Goal: Information Seeking & Learning: Find specific fact

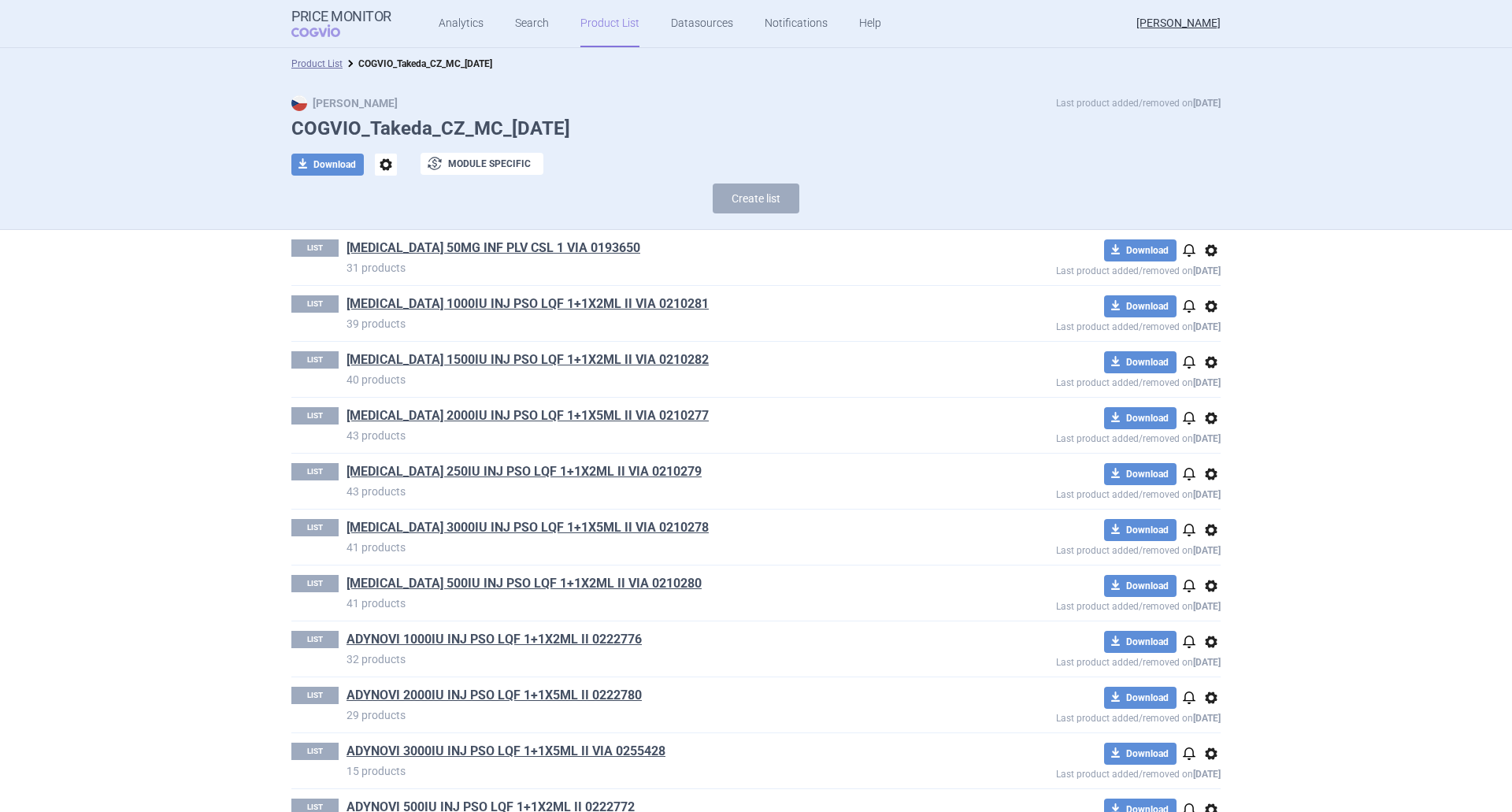
click at [182, 547] on section "Product List COGVIO_Takeda_CZ_MC_05.09.2025 Max Price Last product added/remove…" at bounding box center [756, 430] width 1512 height 764
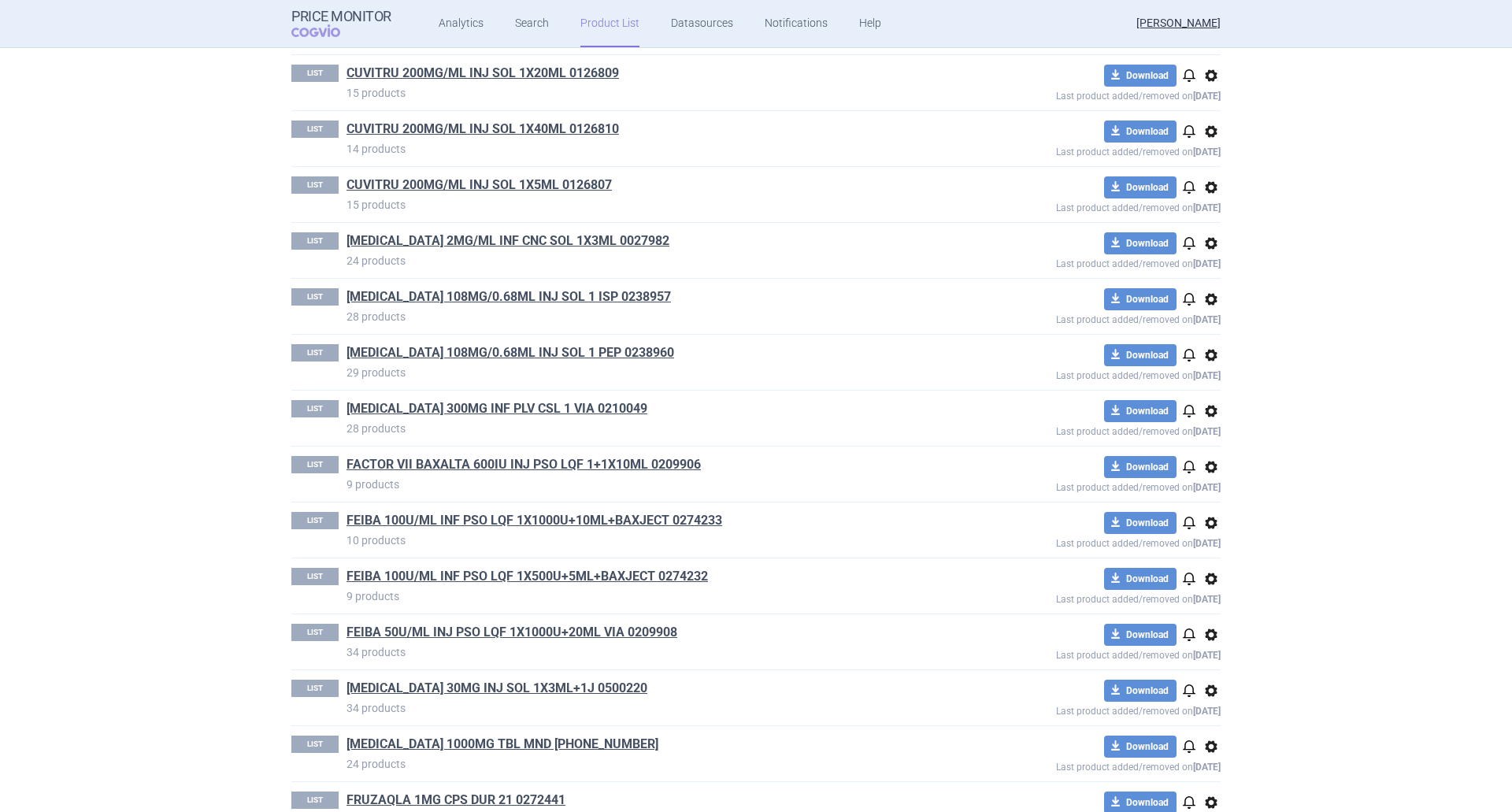
scroll to position [1338, 0]
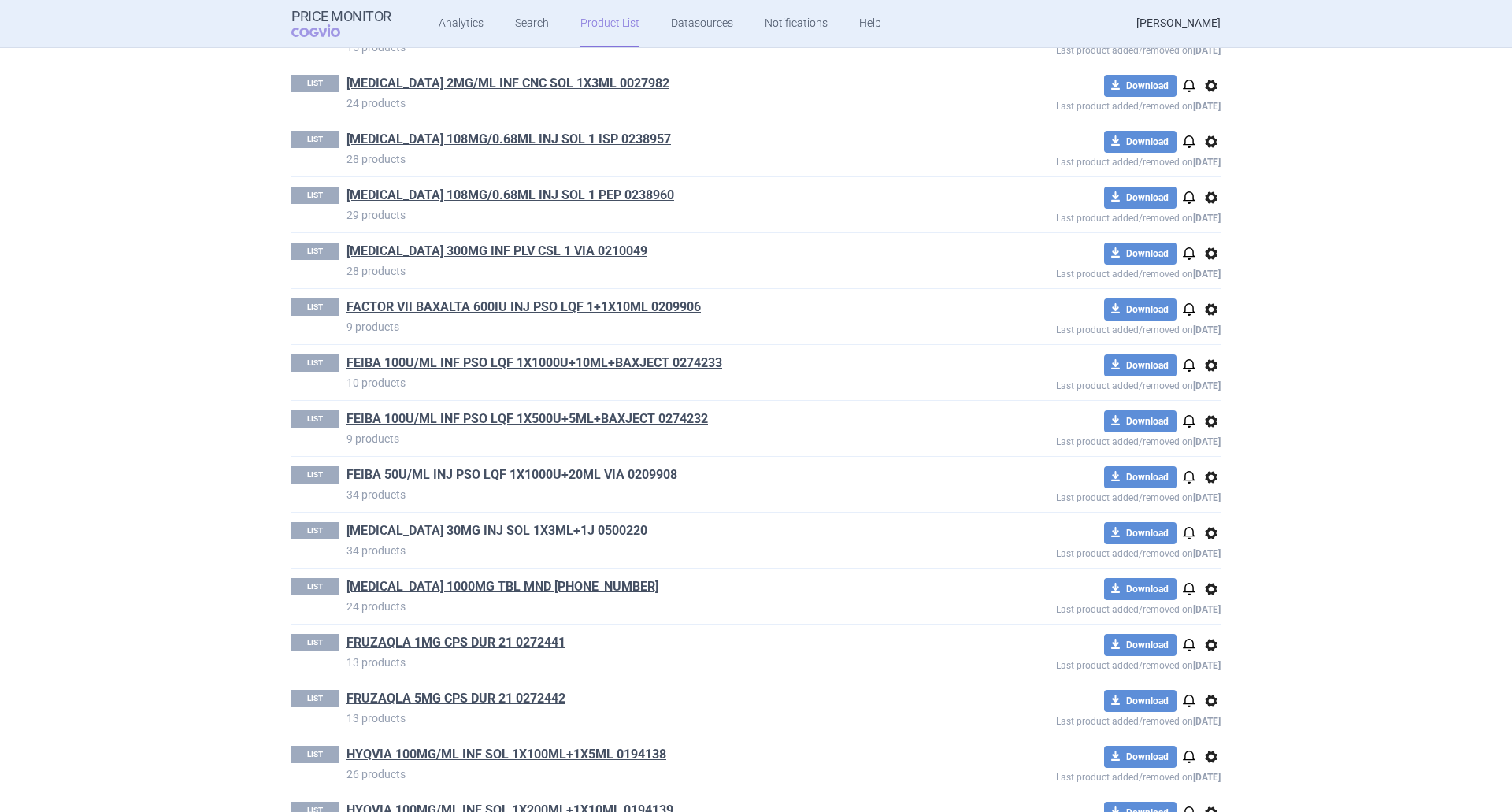
drag, startPoint x: 211, startPoint y: 434, endPoint x: 135, endPoint y: 431, distance: 76.1
click at [212, 434] on section "Product List COGVIO_Takeda_CZ_MC_05.09.2025 Max Price Last product added/remove…" at bounding box center [756, 430] width 1512 height 764
click at [126, 332] on section "Product List COGVIO_Takeda_CZ_MC_05.09.2025 Max Price Last product added/remove…" at bounding box center [756, 430] width 1512 height 764
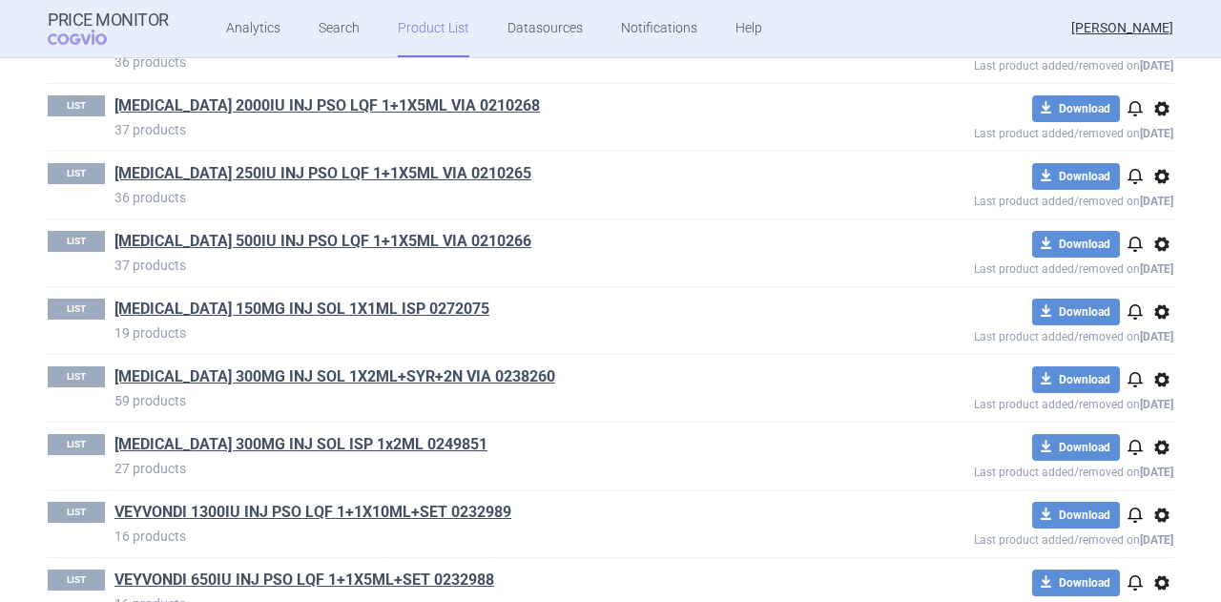
scroll to position [4100, 0]
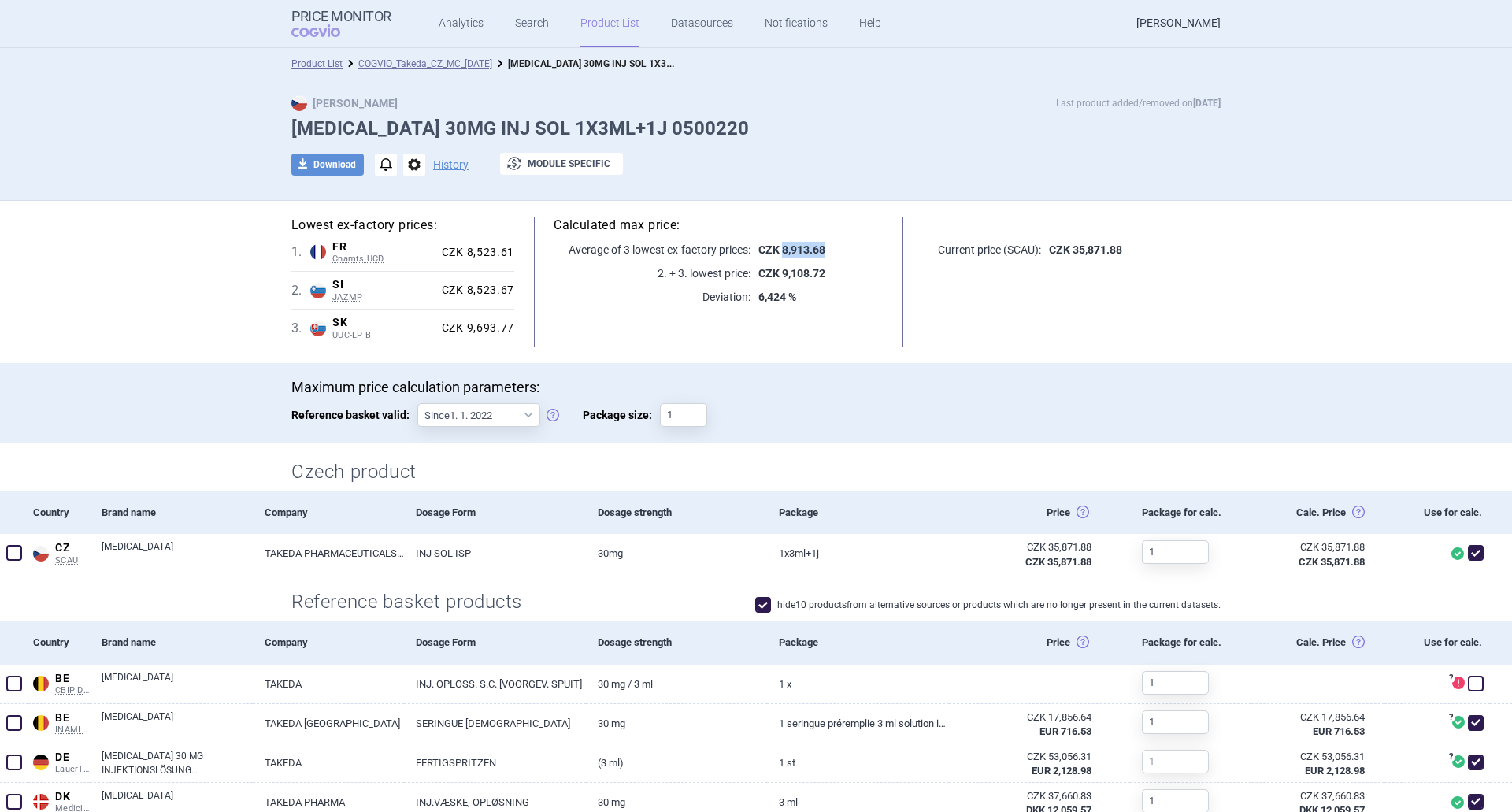
drag, startPoint x: 819, startPoint y: 246, endPoint x: 778, endPoint y: 241, distance: 41.3
click at [778, 242] on p "CZK 8,913.68" at bounding box center [816, 249] width 133 height 16
copy strong "8,913.68"
click at [858, 290] on p "6,424 %" at bounding box center [816, 296] width 133 height 16
drag, startPoint x: 823, startPoint y: 246, endPoint x: 778, endPoint y: 250, distance: 45.2
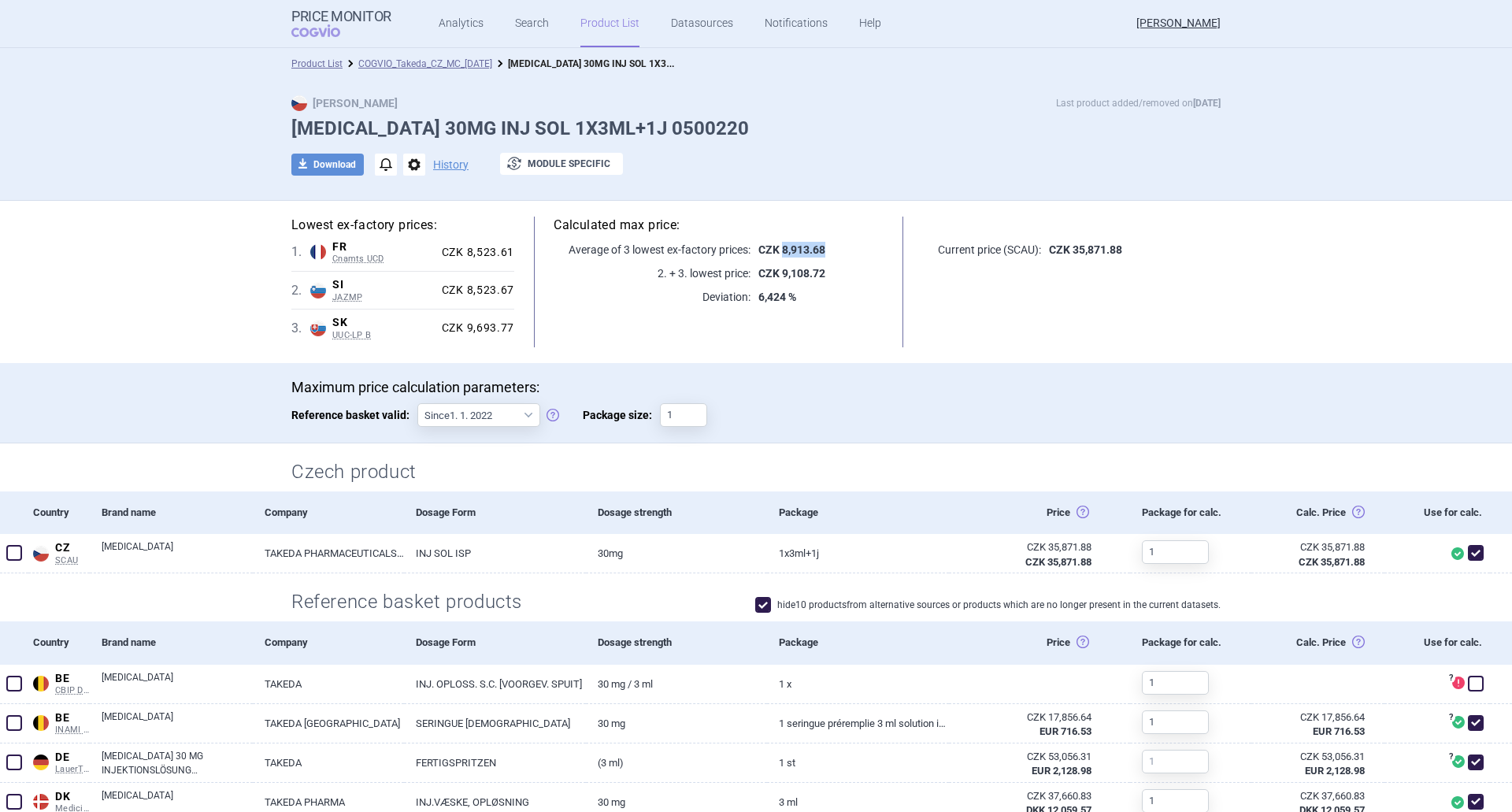
click at [778, 250] on p "CZK 8,913.68" at bounding box center [816, 249] width 133 height 16
copy strong "8,913.68"
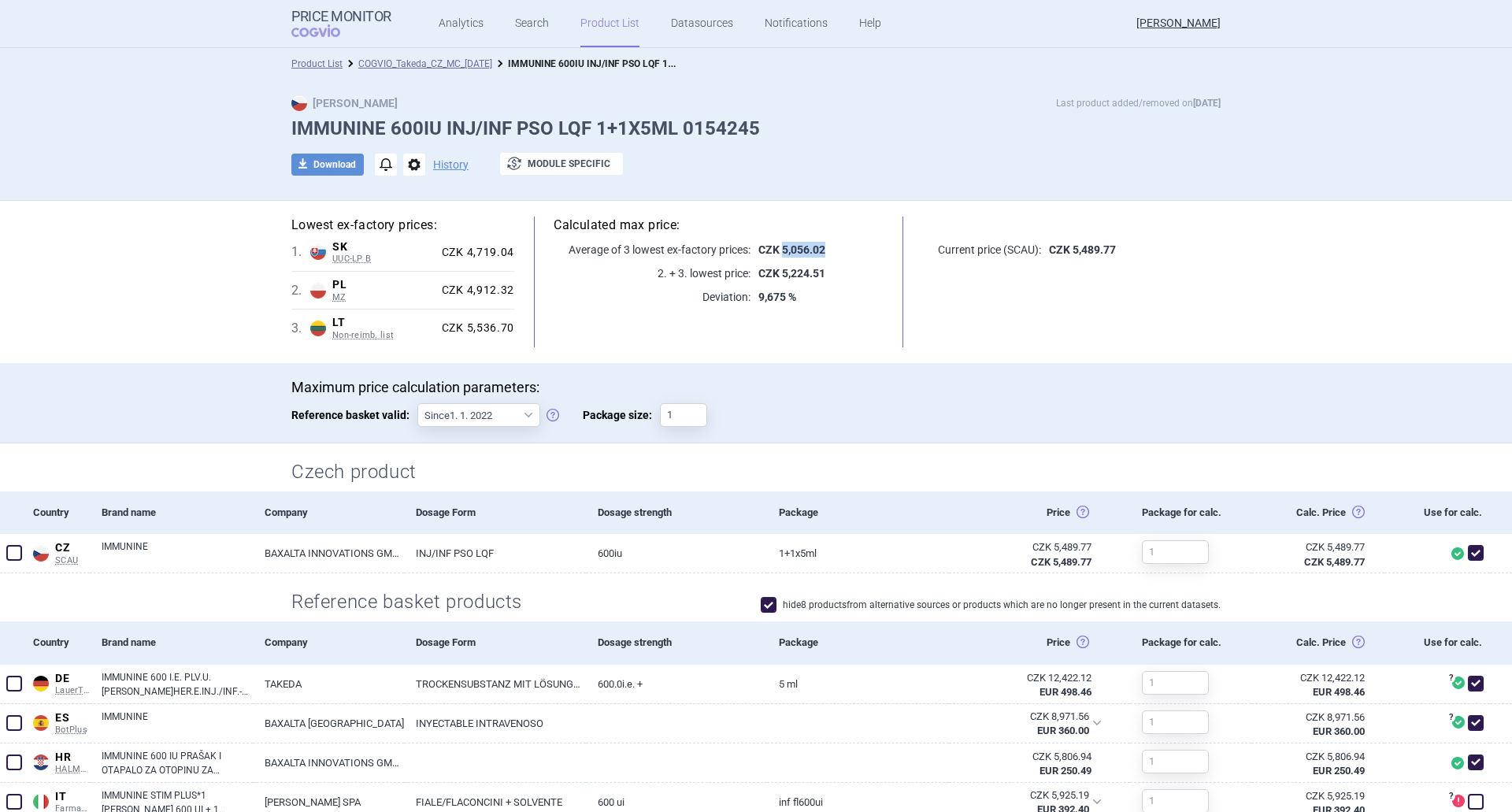
drag, startPoint x: 829, startPoint y: 249, endPoint x: 776, endPoint y: 248, distance: 53.0
click at [776, 248] on p "CZK 5,056.02" at bounding box center [816, 249] width 133 height 16
copy strong "5,056.02"
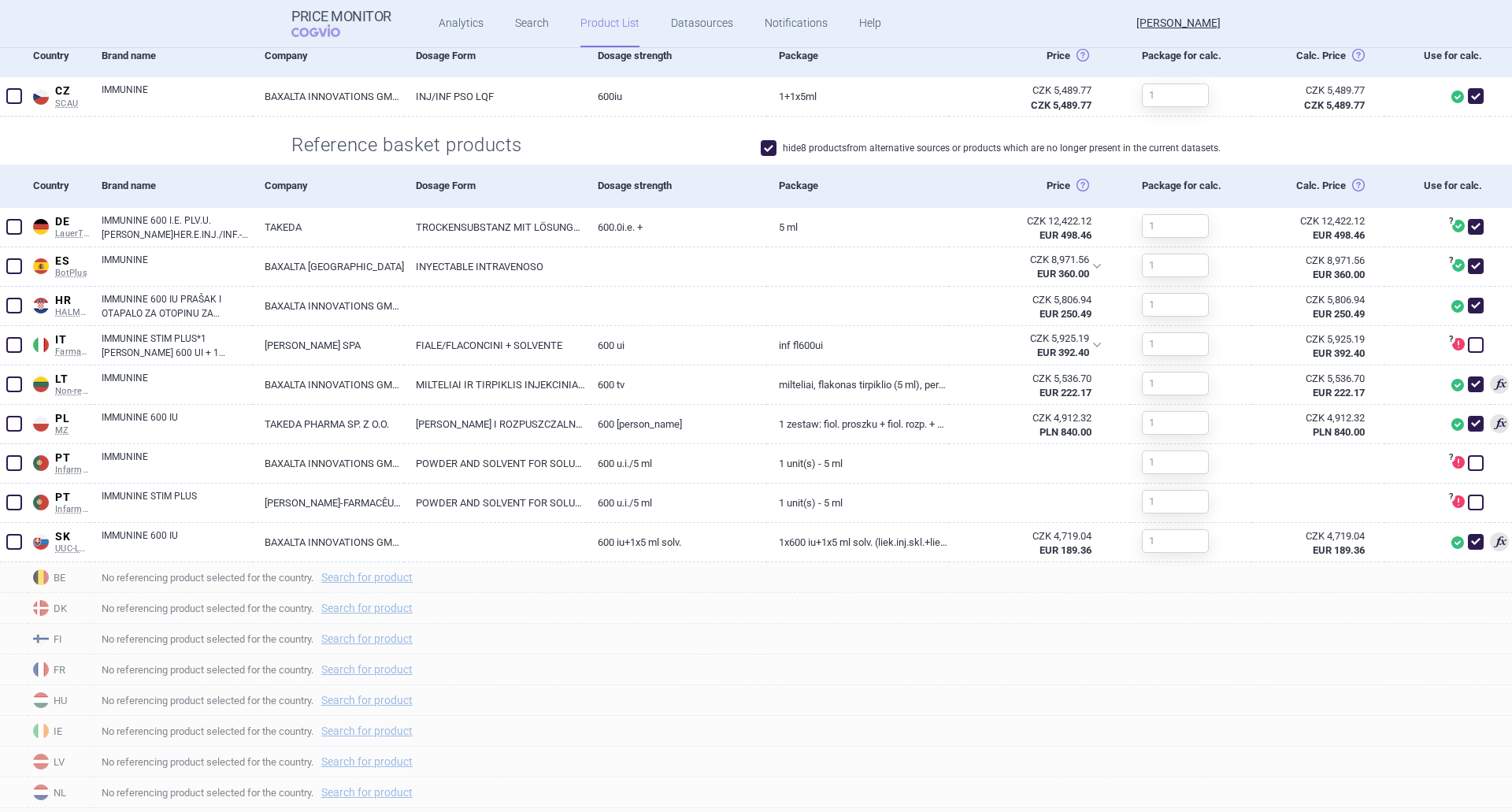
scroll to position [2, 0]
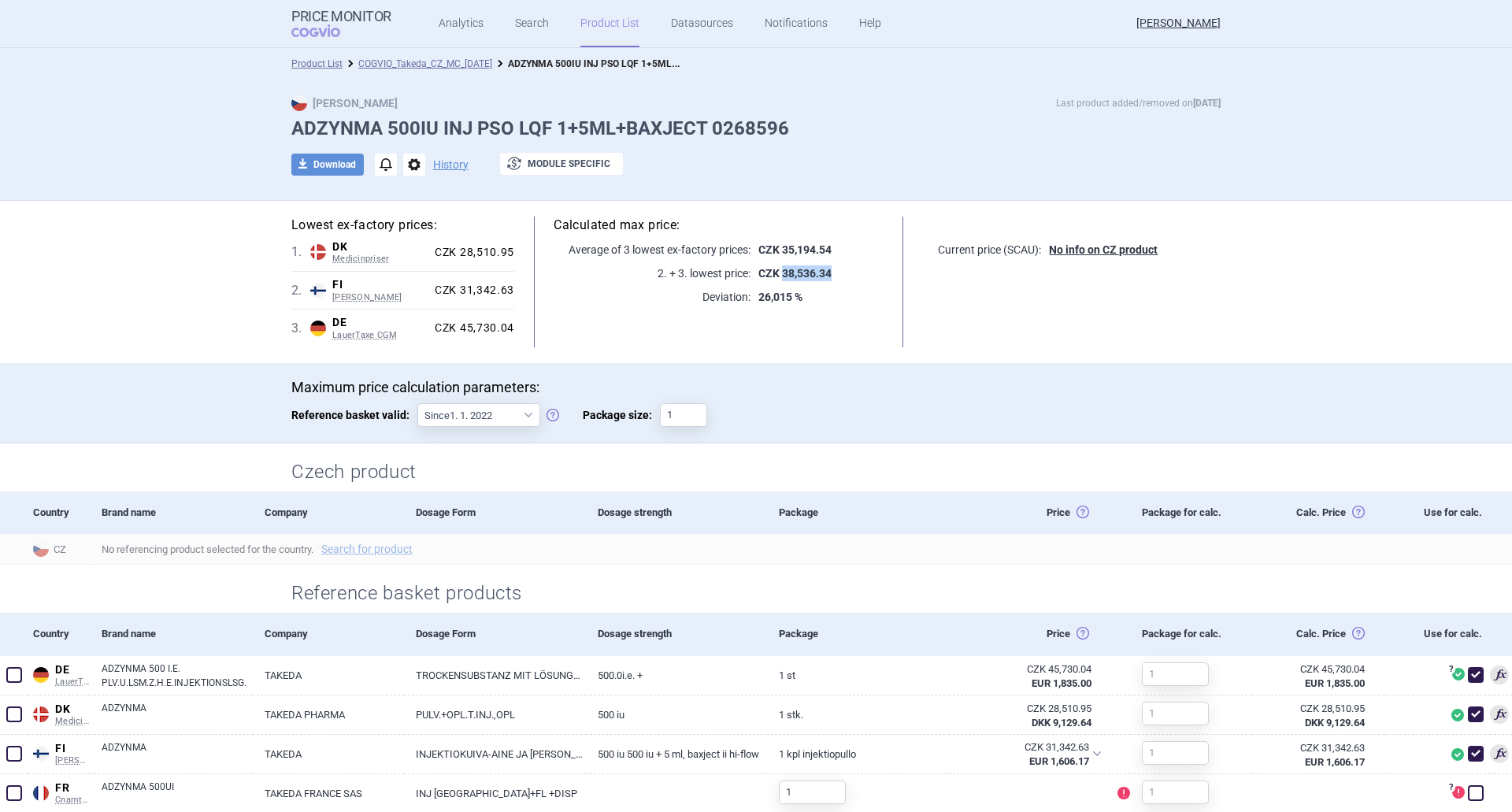
drag, startPoint x: 831, startPoint y: 272, endPoint x: 775, endPoint y: 281, distance: 56.7
click at [775, 281] on p "CZK 38,536.34" at bounding box center [816, 273] width 133 height 16
copy strong "38,536.34"
drag, startPoint x: 846, startPoint y: 271, endPoint x: 777, endPoint y: 276, distance: 69.2
click at [777, 276] on p "CZK 115,649.15" at bounding box center [816, 273] width 133 height 16
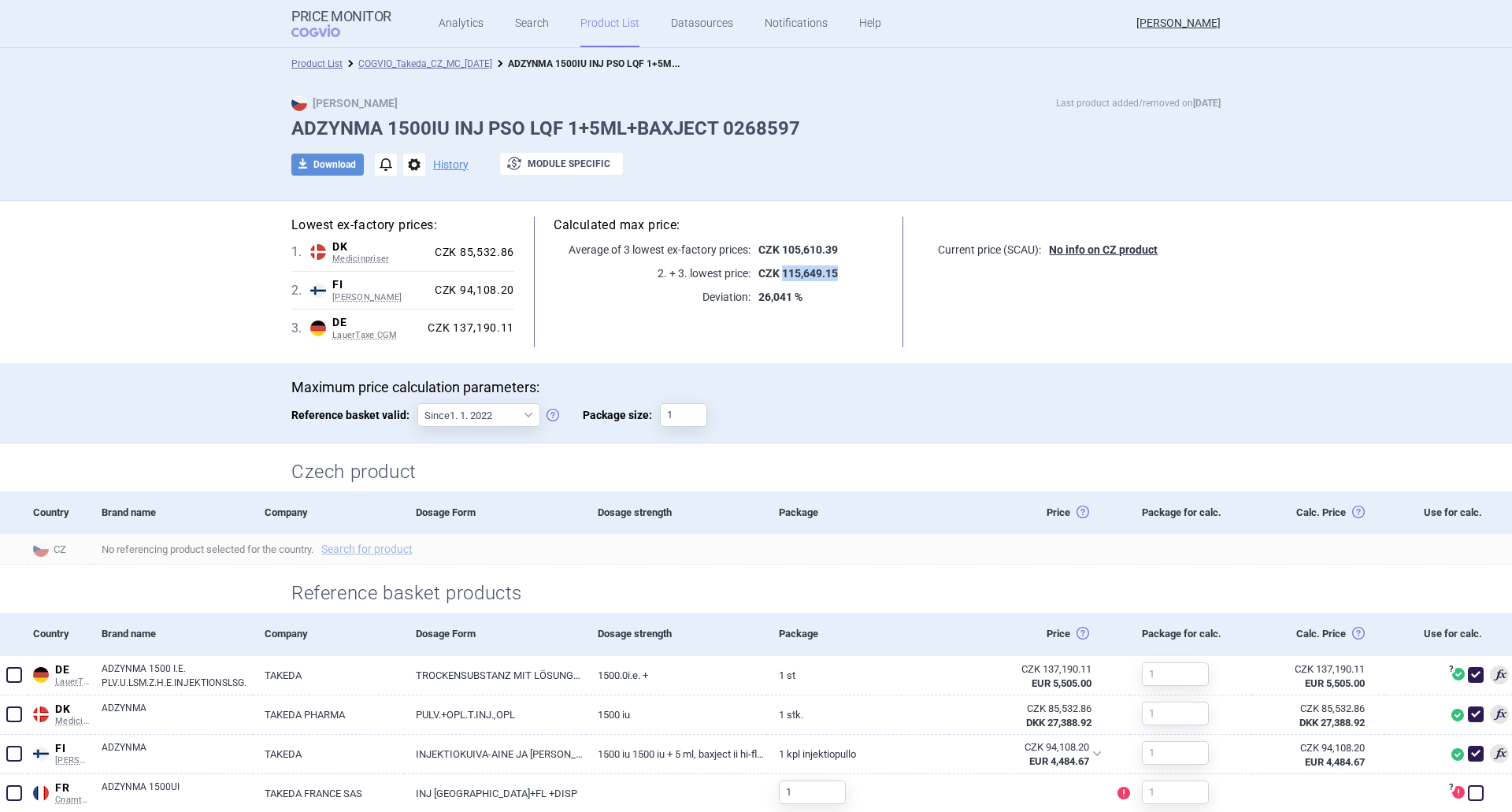
copy strong "115,649.15"
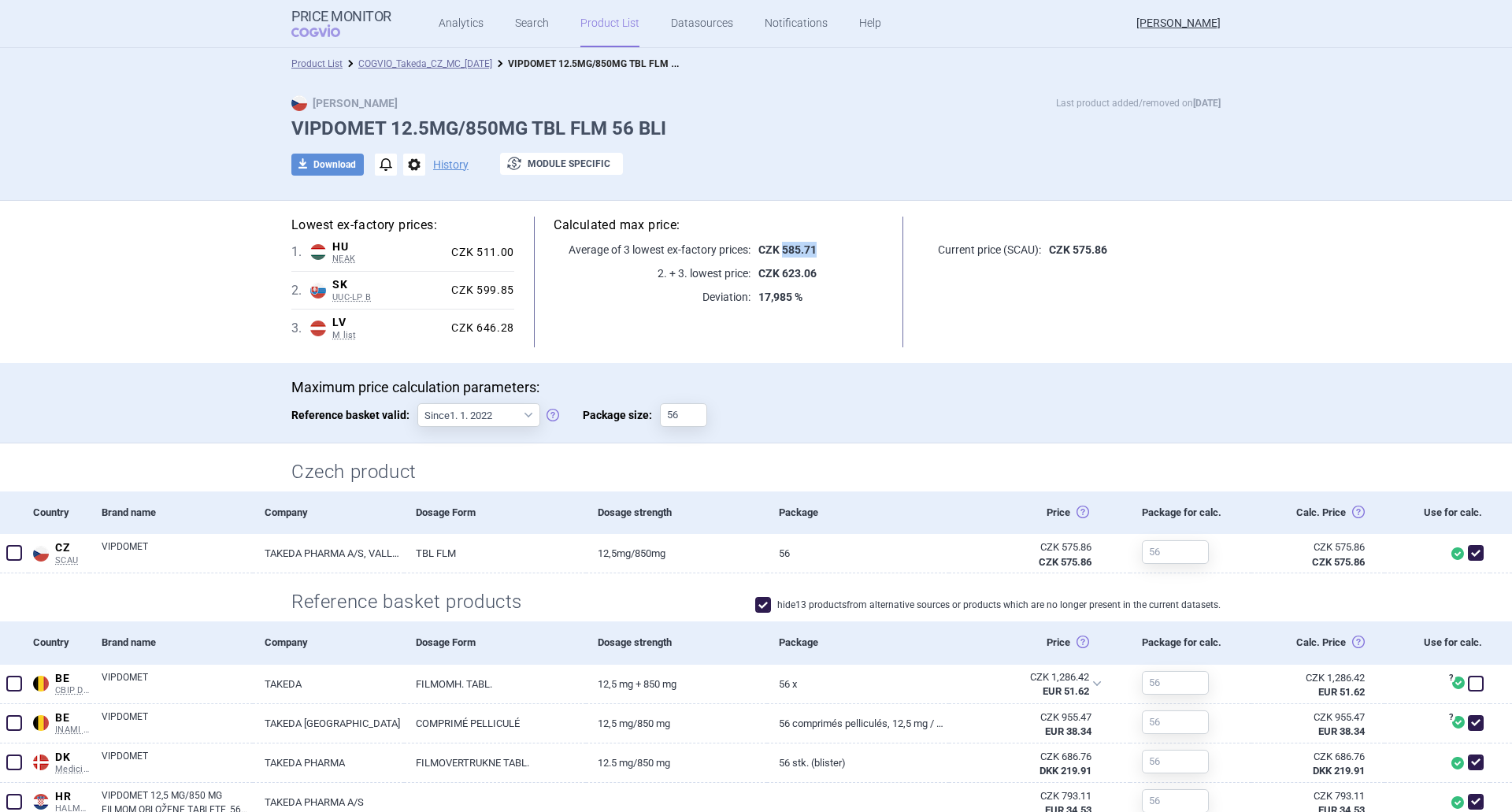
drag, startPoint x: 815, startPoint y: 252, endPoint x: 777, endPoint y: 250, distance: 38.1
click at [777, 250] on p "CZK 585.71" at bounding box center [816, 249] width 133 height 16
copy strong "585.71"
drag, startPoint x: 811, startPoint y: 249, endPoint x: 777, endPoint y: 249, distance: 34.0
click at [777, 249] on p "CZK 586.95" at bounding box center [816, 249] width 133 height 16
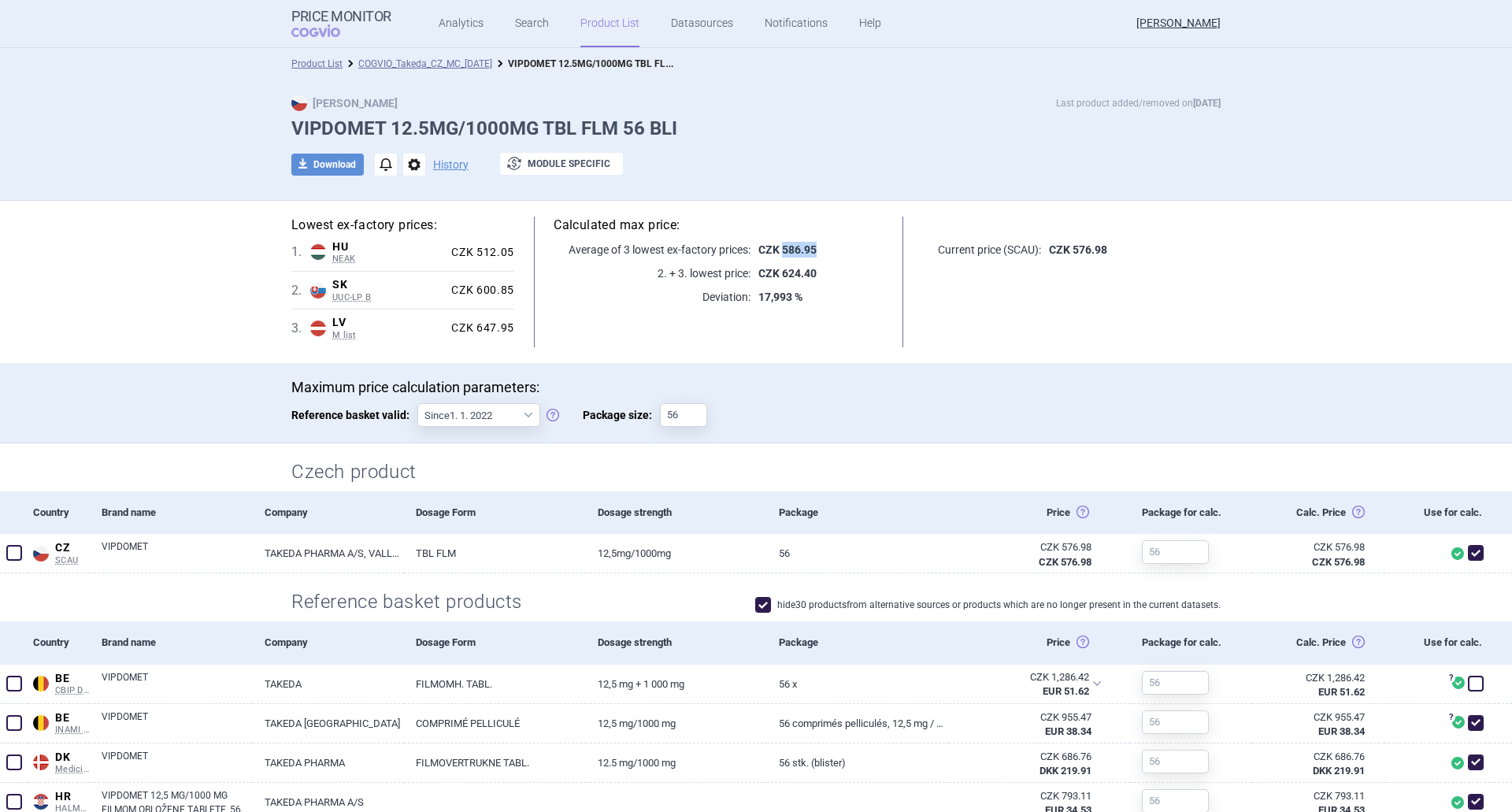
copy strong "586.95"
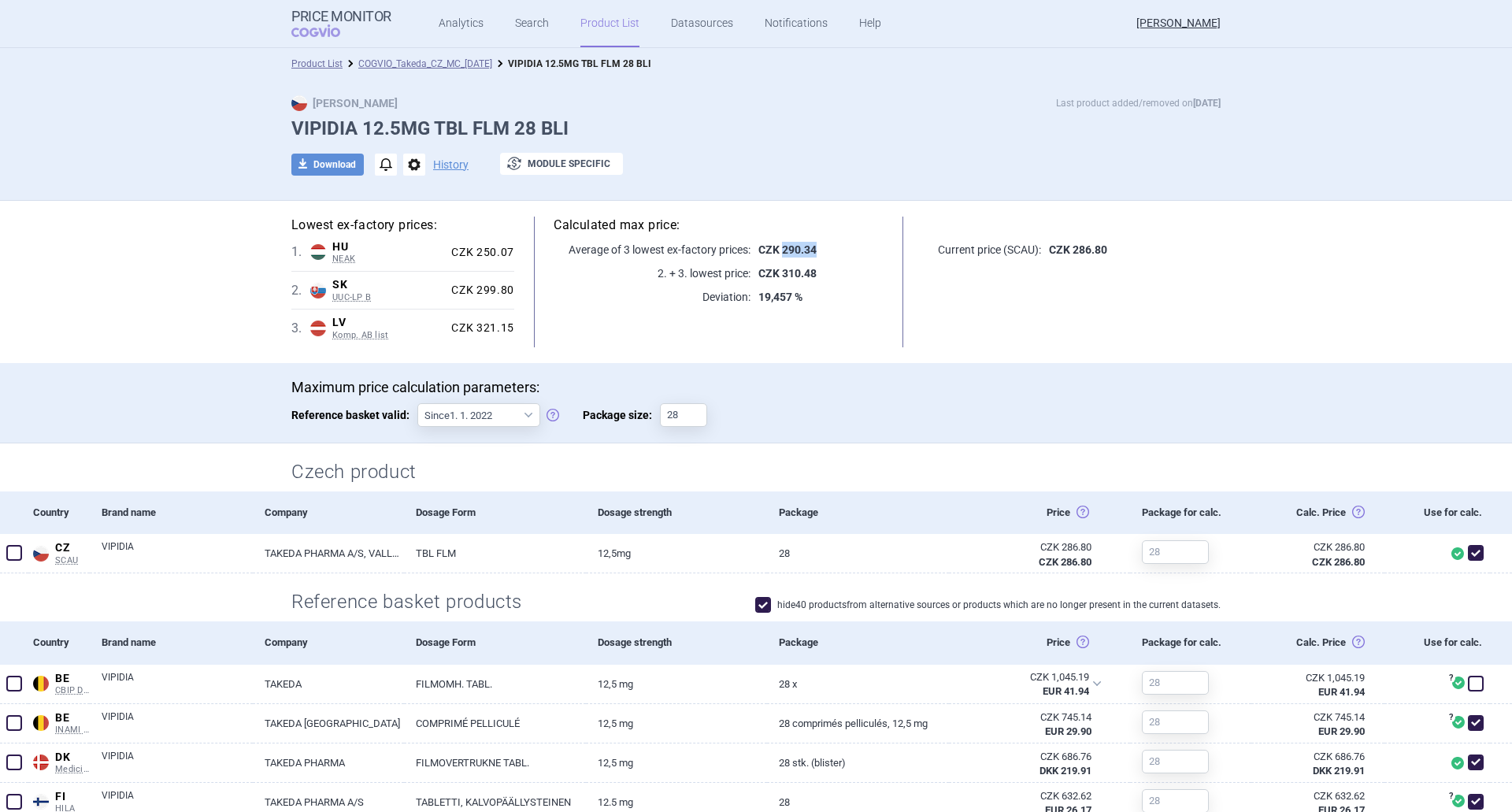
drag, startPoint x: 809, startPoint y: 248, endPoint x: 777, endPoint y: 244, distance: 32.2
click at [777, 244] on strong "CZK 290.34" at bounding box center [787, 249] width 59 height 12
copy strong "290.34"
drag, startPoint x: 805, startPoint y: 252, endPoint x: 778, endPoint y: 243, distance: 28.5
click at [778, 243] on strong "CZK 566.36" at bounding box center [787, 249] width 59 height 12
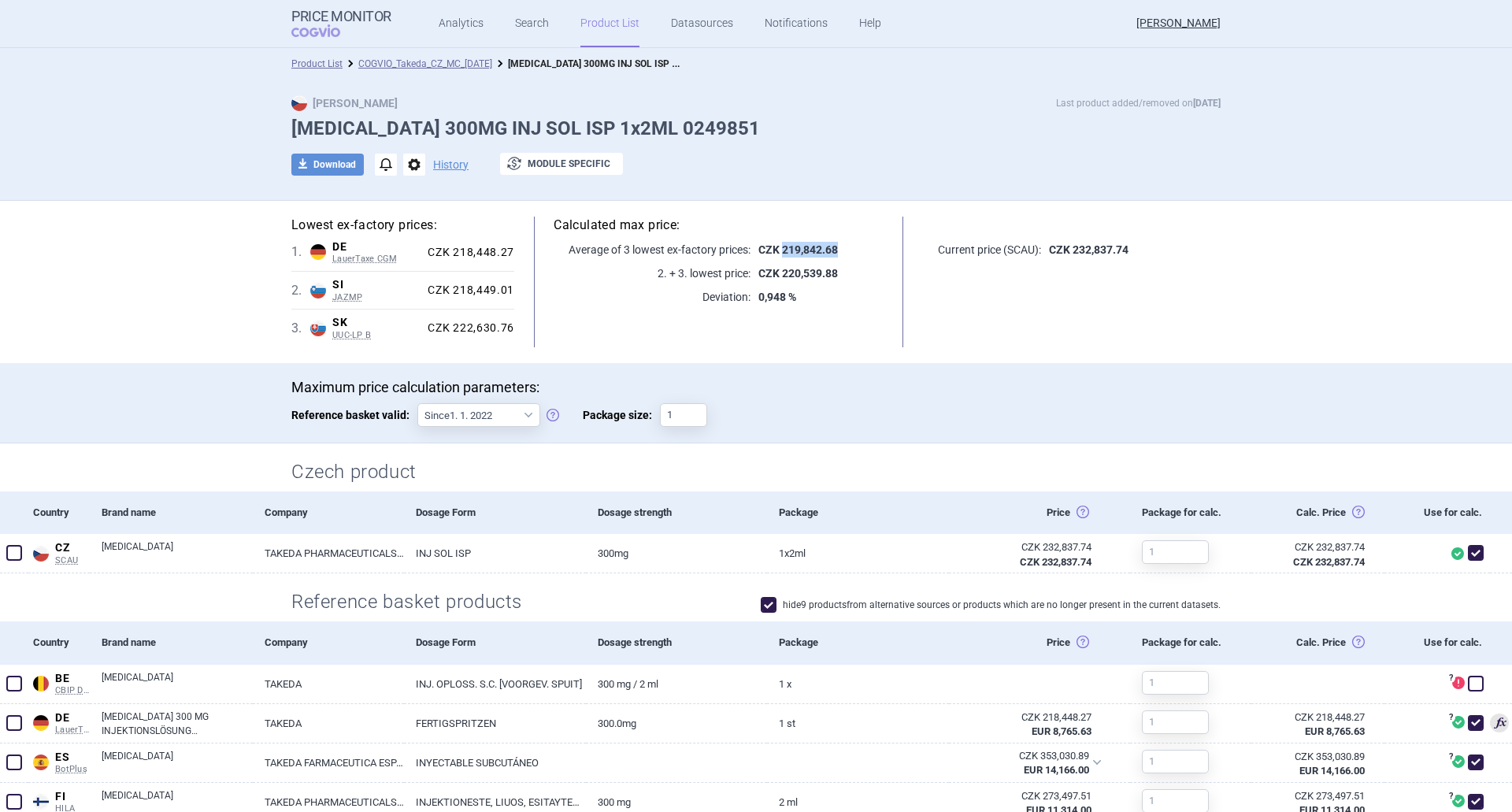
drag, startPoint x: 835, startPoint y: 250, endPoint x: 779, endPoint y: 254, distance: 56.1
click at [779, 254] on p "CZK 219,842.68" at bounding box center [816, 249] width 133 height 16
copy strong "219,842.68"
